Goal: Information Seeking & Learning: Learn about a topic

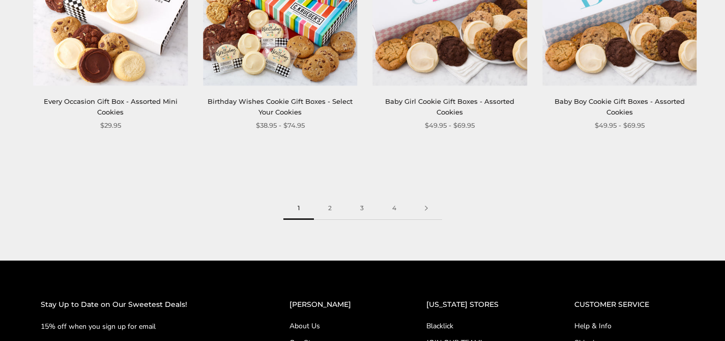
scroll to position [1381, 0]
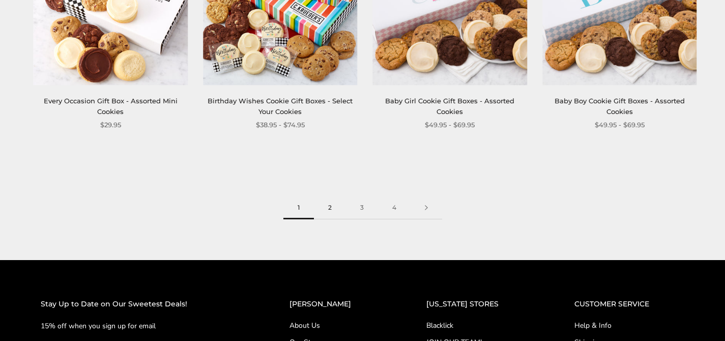
click at [335, 206] on link "2" at bounding box center [330, 207] width 32 height 23
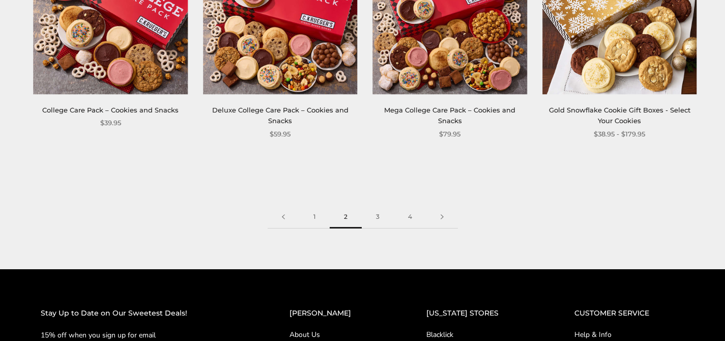
scroll to position [1317, 0]
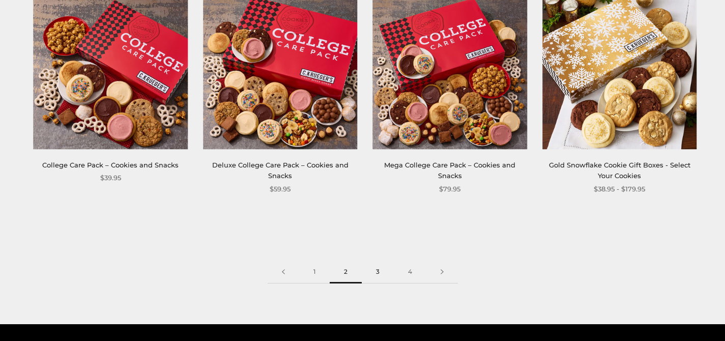
click at [380, 271] on link "3" at bounding box center [378, 271] width 32 height 23
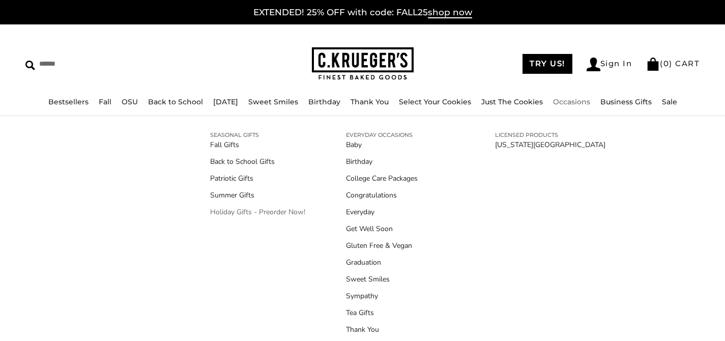
click at [217, 211] on link "Holiday Gifts - Preorder Now!" at bounding box center [257, 212] width 95 height 11
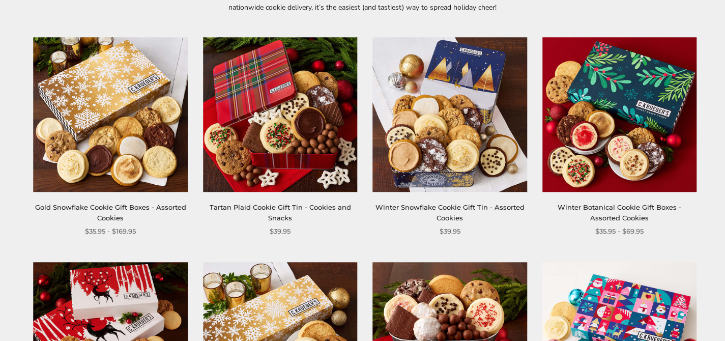
scroll to position [33, 0]
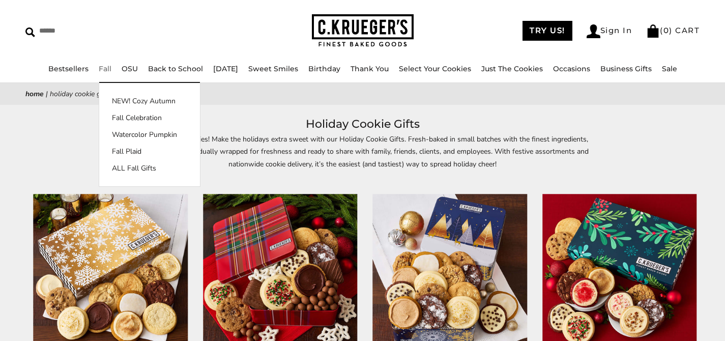
click at [89, 67] on ul "Bestsellers Fall NEW! Cozy Autumn Fall Celebration Watercolor Pumpkin Fall Plai…" at bounding box center [362, 74] width 725 height 22
click at [95, 69] on ul "Bestsellers Fall NEW! Cozy Autumn Fall Celebration Watercolor Pumpkin Fall Plai…" at bounding box center [362, 74] width 725 height 22
click at [101, 70] on link "Fall" at bounding box center [105, 68] width 13 height 9
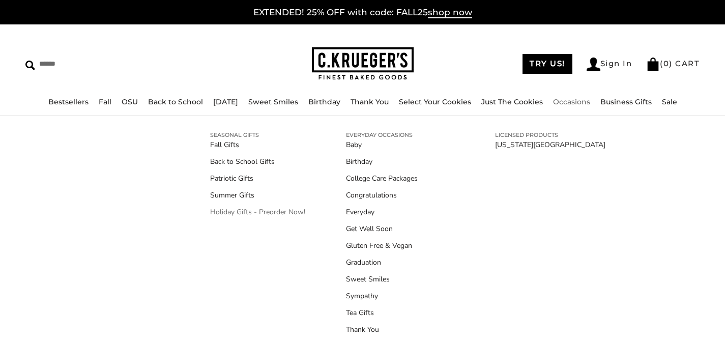
click at [223, 212] on link "Holiday Gifts - Preorder Now!" at bounding box center [257, 212] width 95 height 11
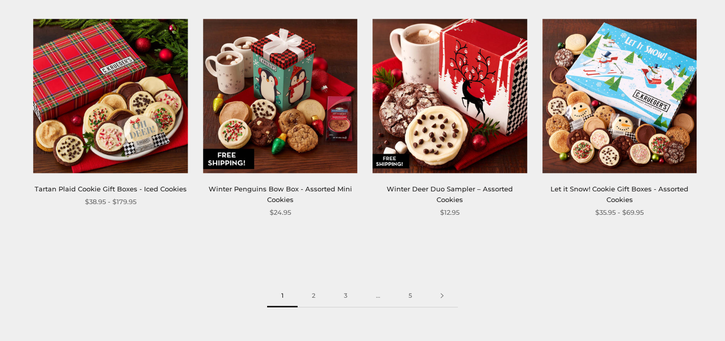
scroll to position [1379, 0]
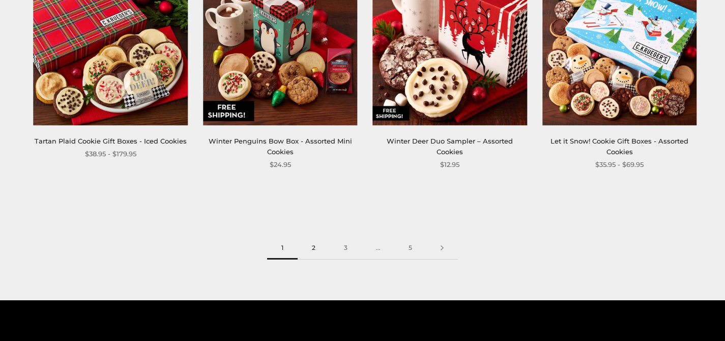
click at [307, 248] on link "2" at bounding box center [314, 248] width 32 height 23
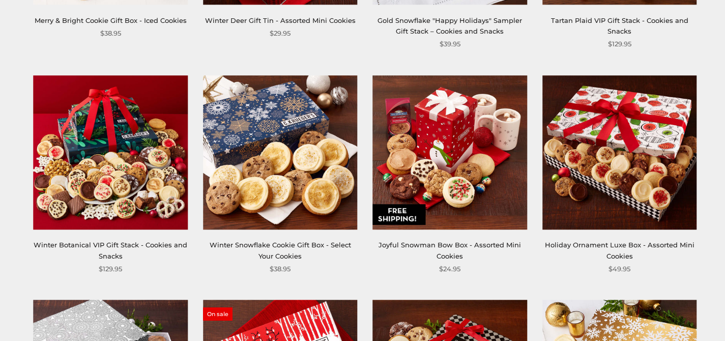
scroll to position [868, 0]
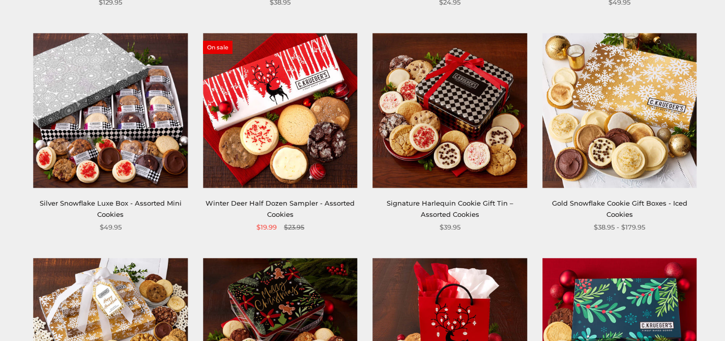
click at [425, 140] on img at bounding box center [450, 111] width 154 height 154
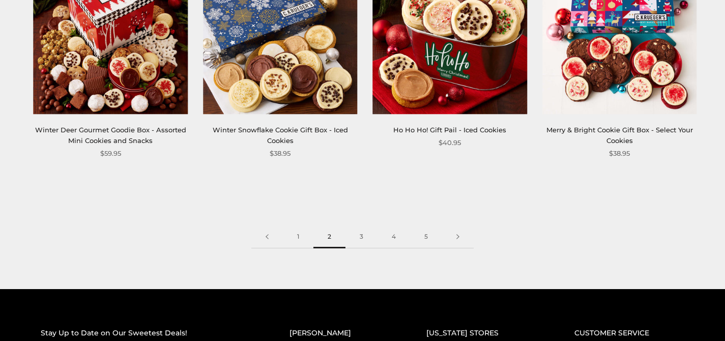
scroll to position [1383, 0]
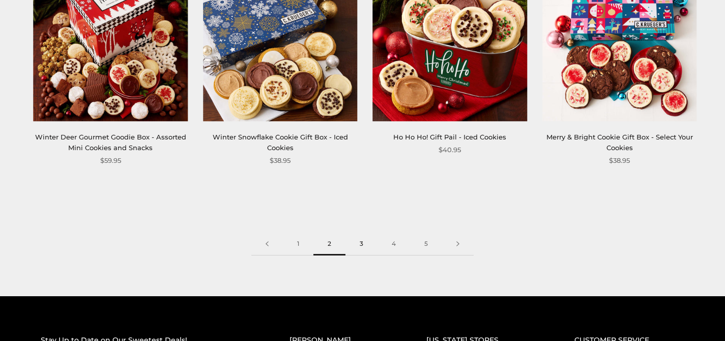
click at [358, 248] on link "3" at bounding box center [361, 243] width 32 height 23
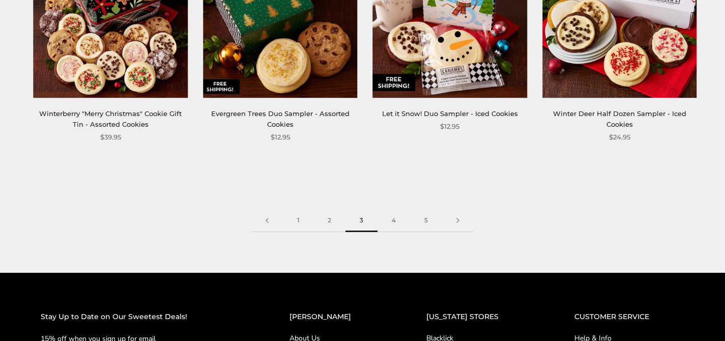
scroll to position [1420, 0]
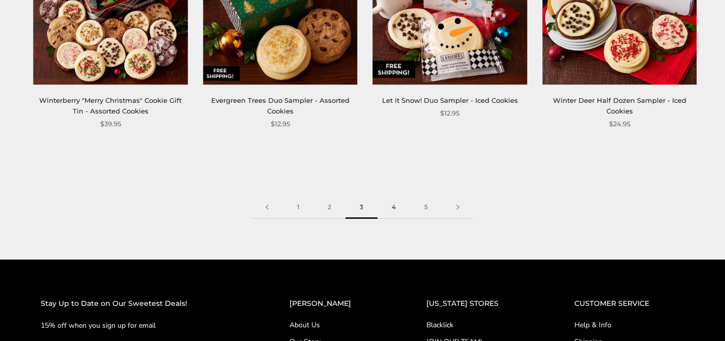
click at [392, 216] on link "4" at bounding box center [393, 207] width 33 height 23
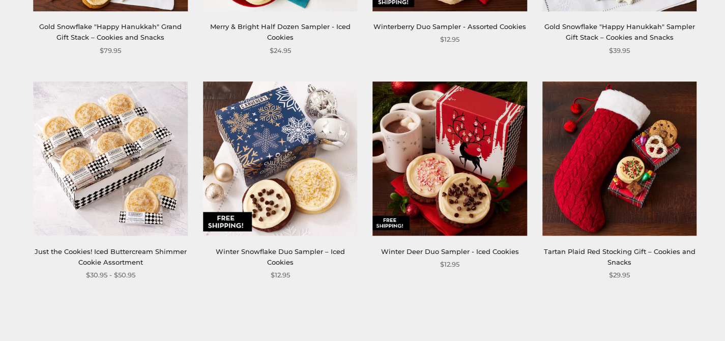
scroll to position [1347, 0]
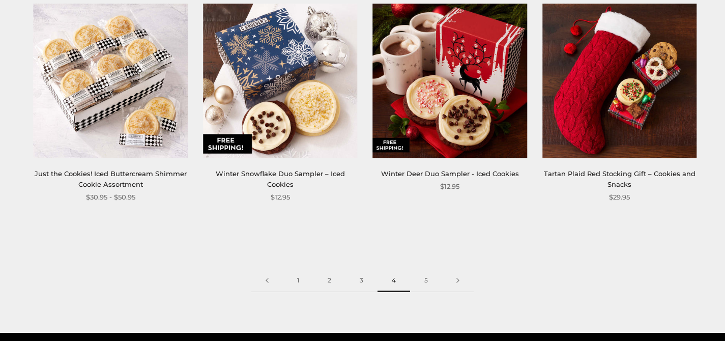
click at [114, 127] on img at bounding box center [111, 81] width 154 height 154
click at [426, 281] on link "5" at bounding box center [426, 280] width 32 height 23
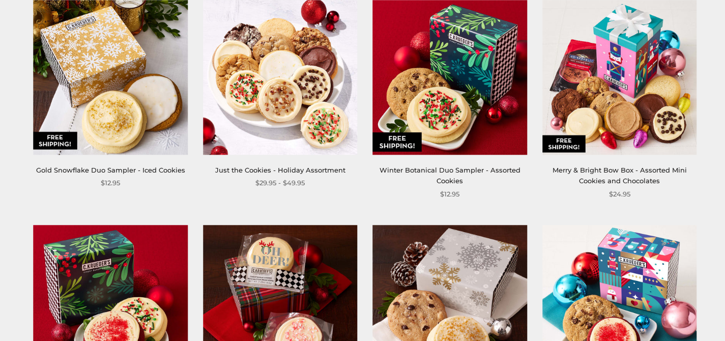
scroll to position [51, 0]
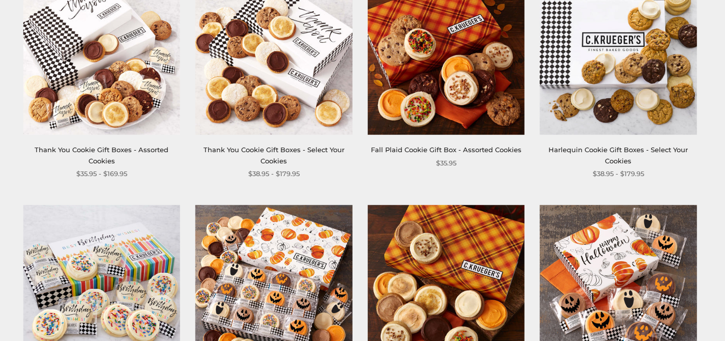
scroll to position [788, 0]
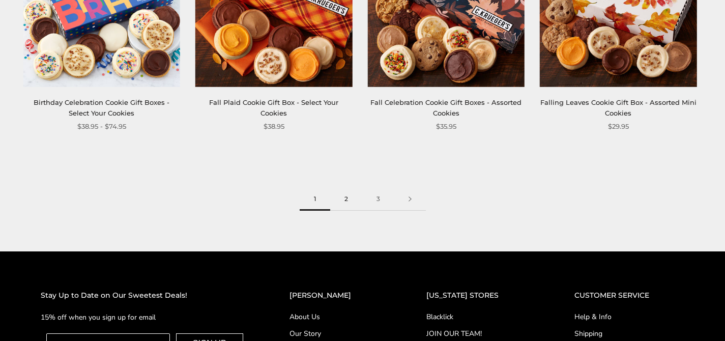
click at [350, 198] on link "2" at bounding box center [346, 199] width 32 height 23
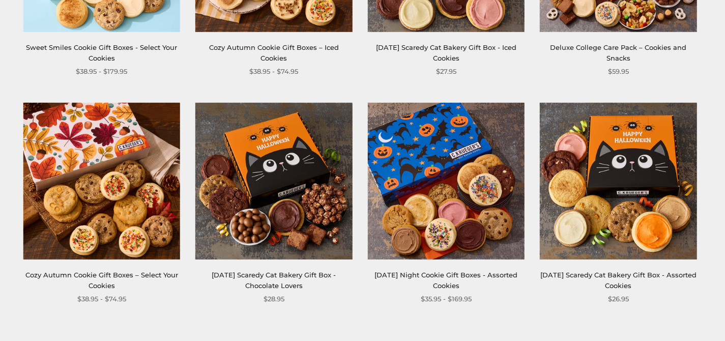
scroll to position [1339, 0]
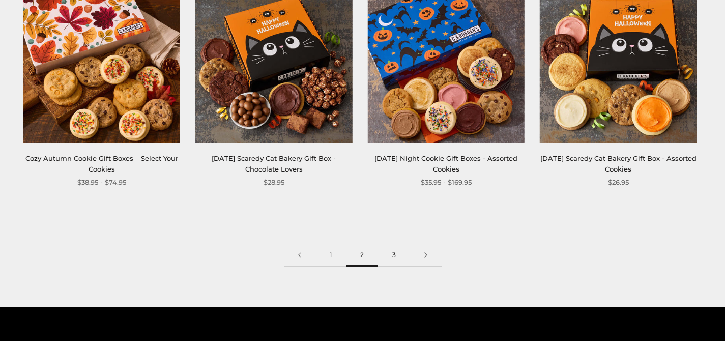
click at [397, 255] on link "3" at bounding box center [394, 255] width 32 height 23
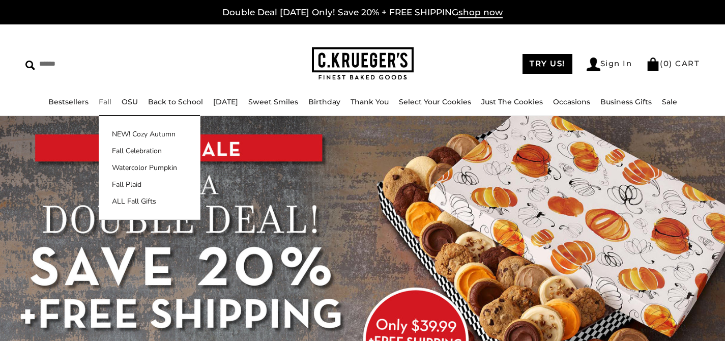
click at [104, 103] on link "Fall" at bounding box center [105, 101] width 13 height 9
